Goal: Task Accomplishment & Management: Manage account settings

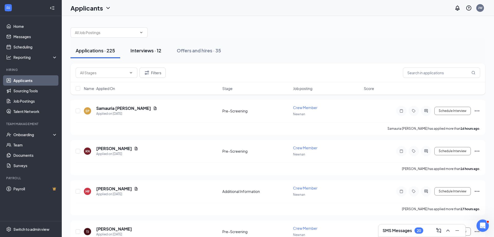
click at [140, 50] on div "Interviews · 12" at bounding box center [145, 50] width 31 height 6
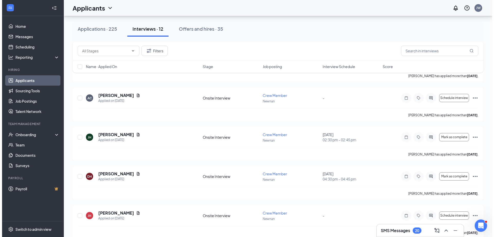
scroll to position [334, 0]
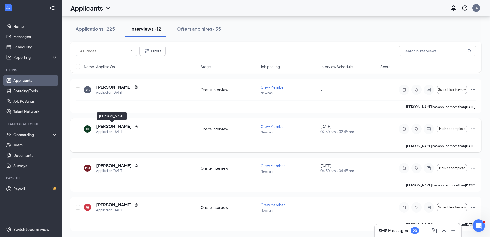
click at [105, 124] on h5 "[PERSON_NAME]" at bounding box center [114, 126] width 36 height 6
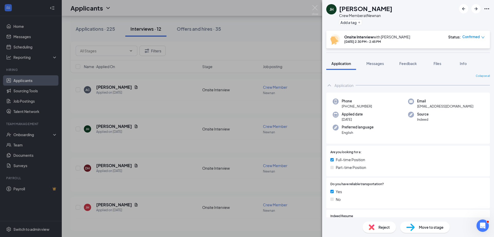
click at [488, 10] on icon "Ellipses" at bounding box center [487, 9] width 6 height 6
click at [487, 9] on icon "Ellipses" at bounding box center [487, 8] width 5 height 1
click at [462, 21] on link "View full application" at bounding box center [459, 20] width 56 height 5
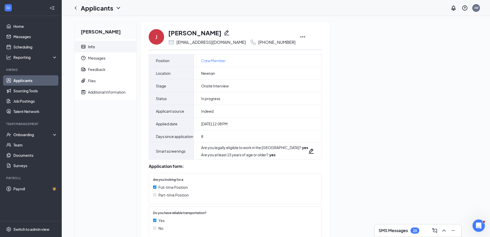
click at [300, 34] on icon "Ellipses" at bounding box center [303, 37] width 6 height 6
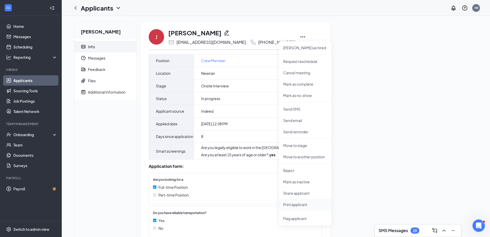
click at [304, 203] on p "Print applicant" at bounding box center [305, 204] width 44 height 5
